Goal: Book appointment/travel/reservation

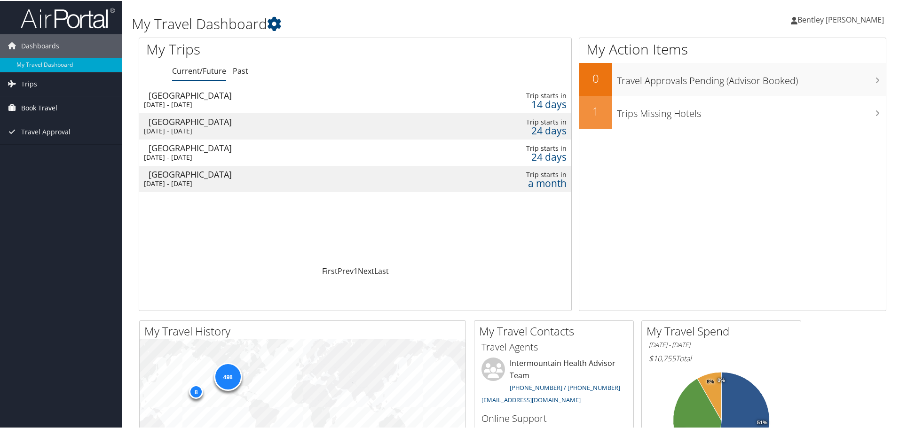
click at [47, 111] on span "Book Travel" at bounding box center [39, 107] width 36 height 24
click at [50, 155] on link "Book/Manage Online Trips" at bounding box center [61, 154] width 122 height 14
